Goal: Task Accomplishment & Management: Use online tool/utility

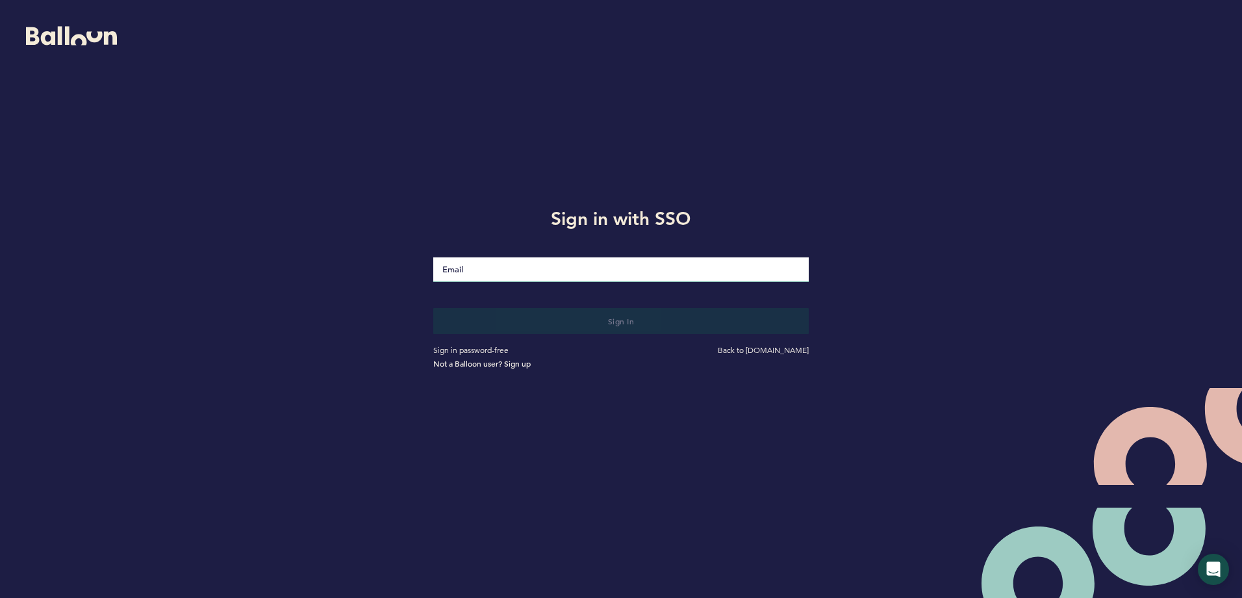
click at [482, 271] on input "Email" at bounding box center [620, 269] width 375 height 25
type input "[EMAIL_ADDRESS][DOMAIN_NAME]"
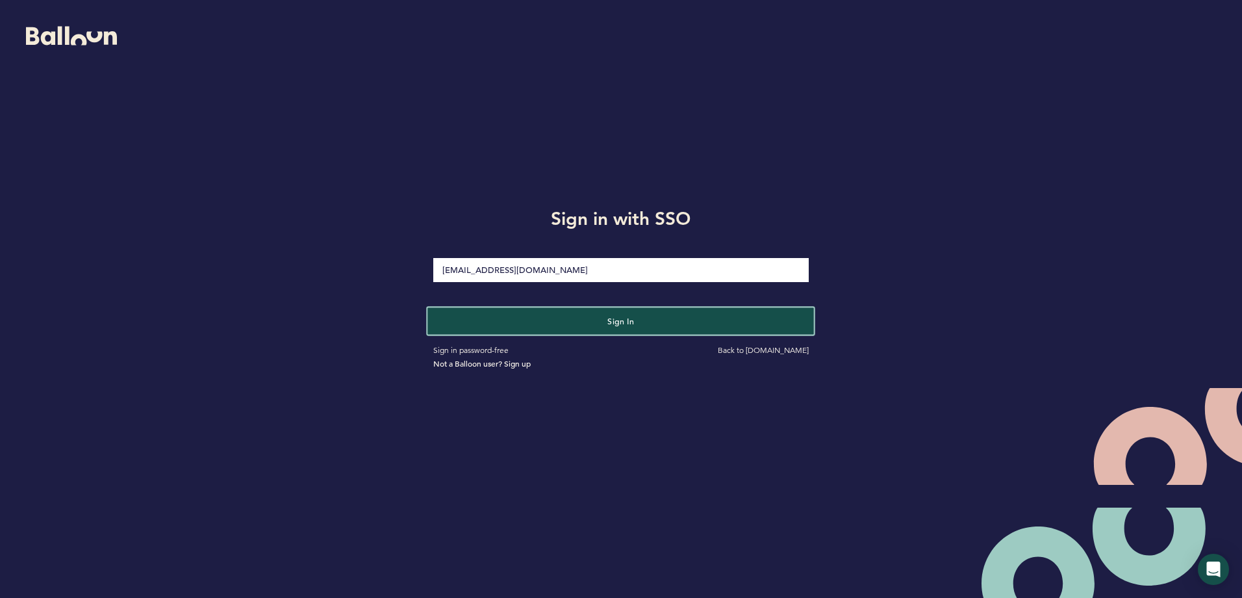
click at [508, 329] on button "Sign in" at bounding box center [621, 320] width 387 height 27
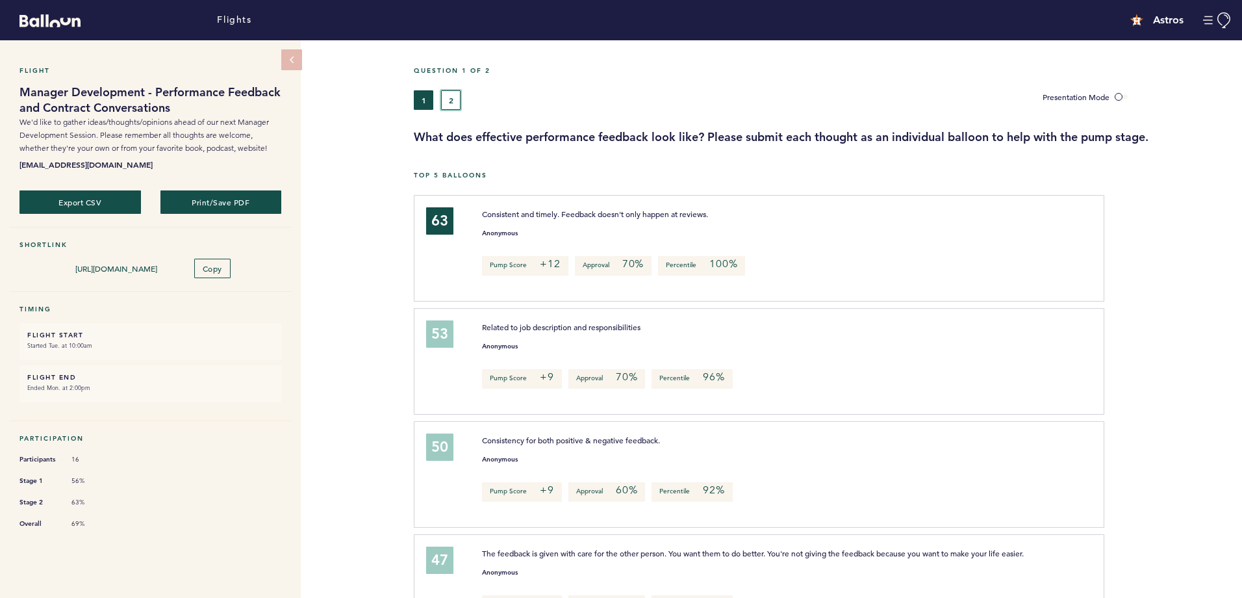
click at [449, 90] on button "2" at bounding box center [450, 99] width 19 height 19
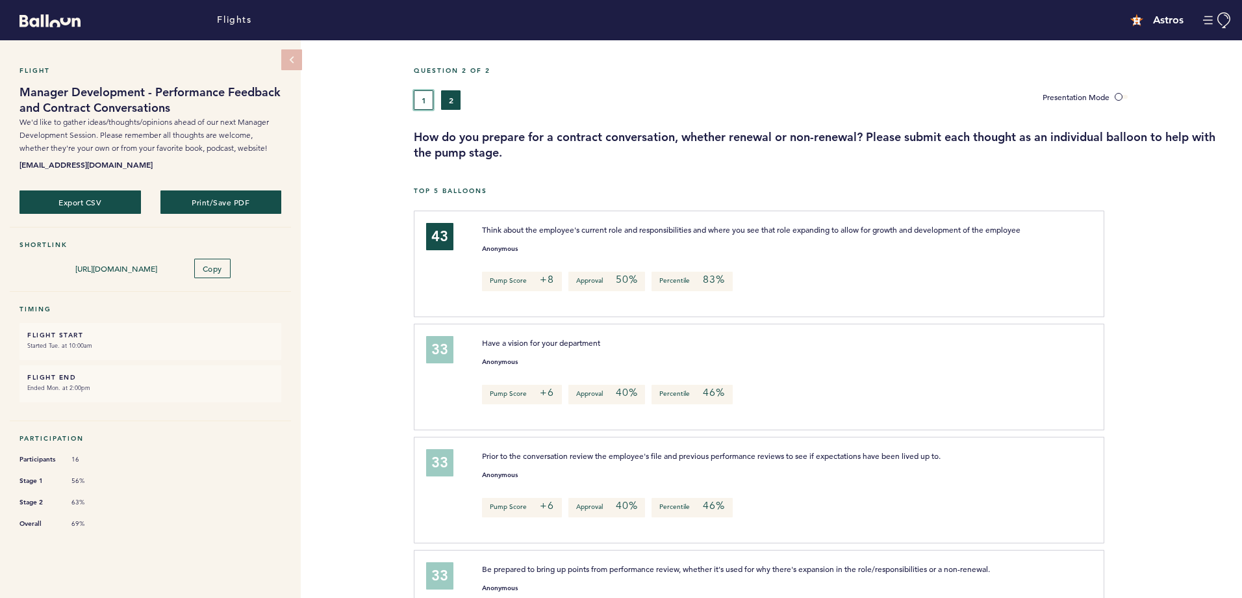
click at [429, 98] on button "1" at bounding box center [423, 99] width 19 height 19
